Goal: Task Accomplishment & Management: Manage account settings

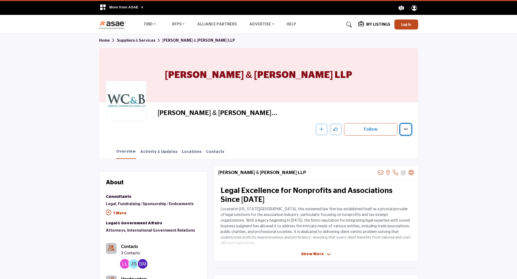
click at [406, 130] on icon "More details" at bounding box center [405, 129] width 4 height 4
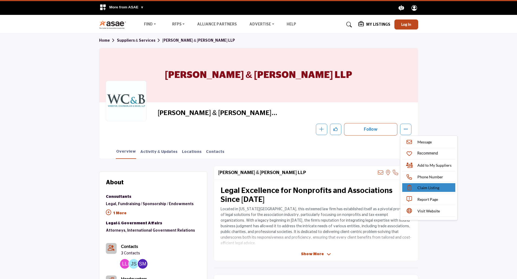
click at [443, 188] on link "Claim Listing" at bounding box center [428, 187] width 53 height 9
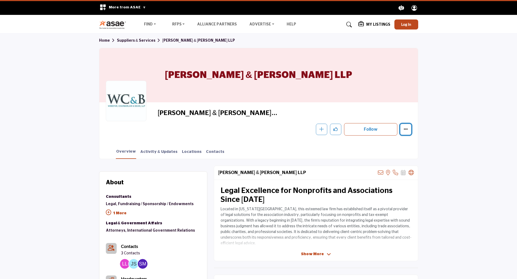
click at [404, 130] on icon "More details" at bounding box center [405, 129] width 4 height 4
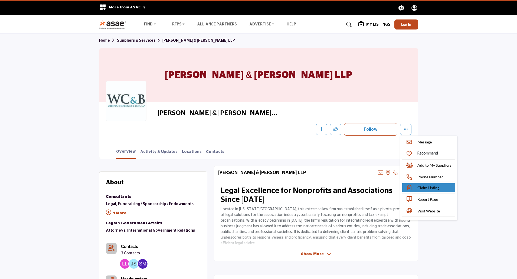
click at [416, 188] on link "Claim Listing" at bounding box center [428, 187] width 53 height 9
